Goal: Task Accomplishment & Management: Use online tool/utility

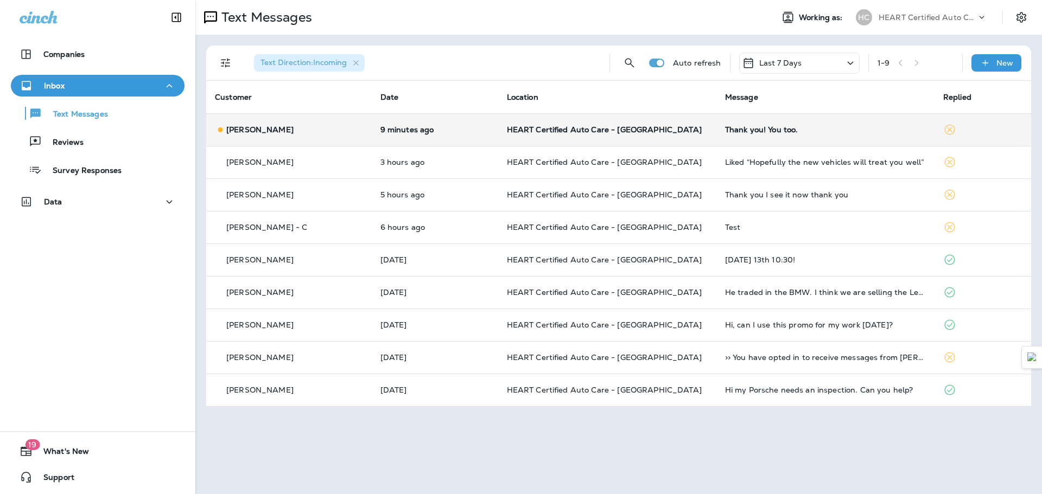
click at [316, 132] on div "[PERSON_NAME]" at bounding box center [289, 129] width 148 height 11
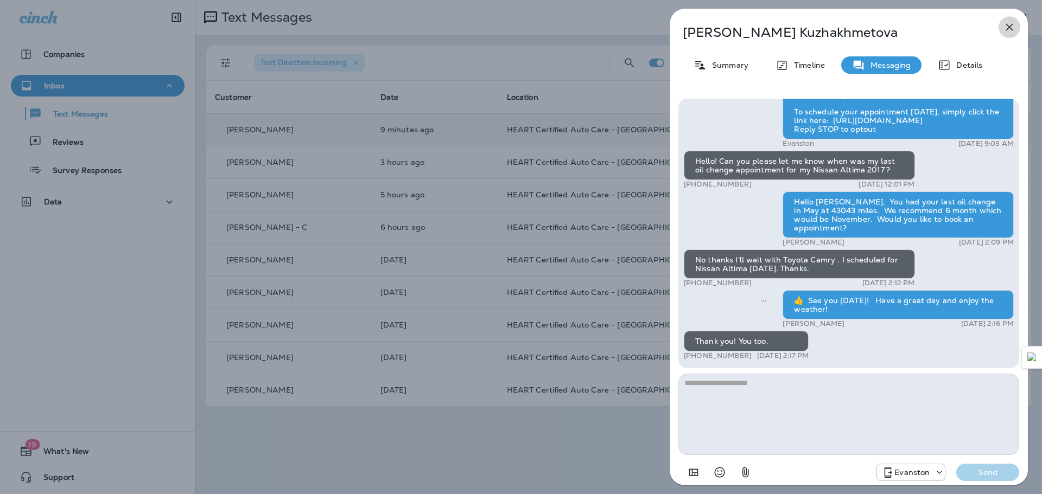
click at [1015, 31] on icon "button" at bounding box center [1009, 27] width 13 height 13
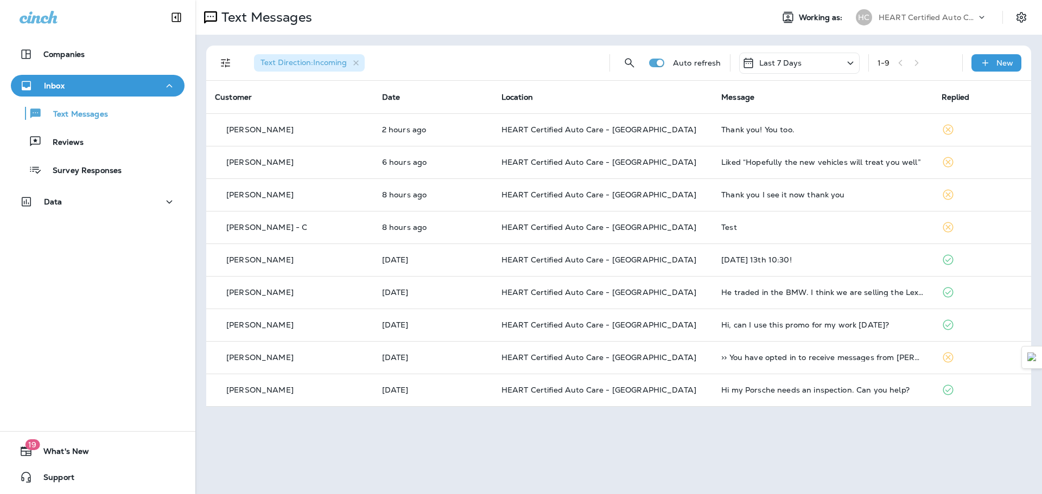
click at [22, 470] on button "Support" at bounding box center [98, 478] width 174 height 22
click at [3, 249] on div "Companies Inbox Text Messages Reviews Survey Responses Data 19 What's New Suppo…" at bounding box center [97, 247] width 195 height 494
